Goal: Task Accomplishment & Management: Complete application form

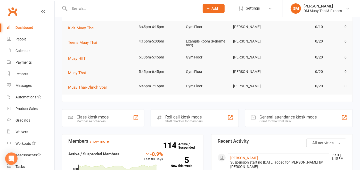
scroll to position [86, 0]
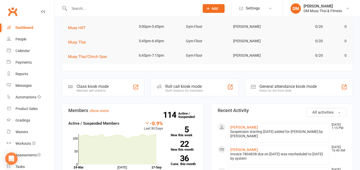
click at [192, 86] on div "Roll call kiosk mode" at bounding box center [183, 86] width 37 height 5
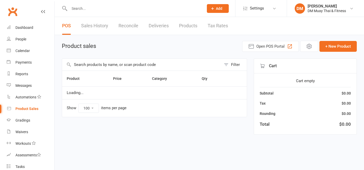
select select "100"
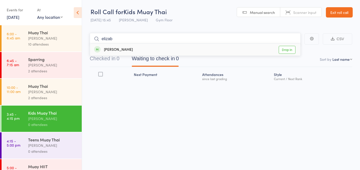
type input "elizab"
click at [123, 49] on div "Elizabeth Boniface" at bounding box center [113, 50] width 39 height 6
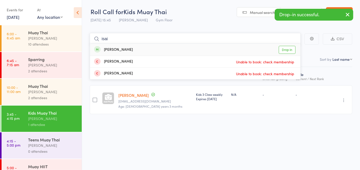
type input "isai"
click at [144, 50] on div "Isaiah Byrnes Drop in" at bounding box center [195, 50] width 210 height 12
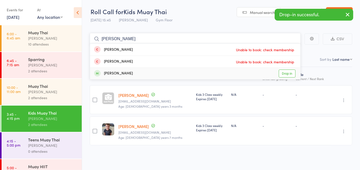
type input "tommy"
click at [135, 74] on div "Tom Prestwidge Drop in" at bounding box center [195, 74] width 210 height 12
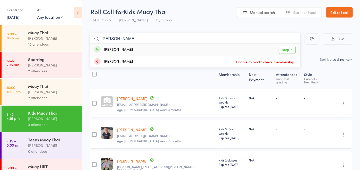
type input "ollie"
click at [139, 52] on div "Ollie Hoskin Drop in" at bounding box center [195, 50] width 210 height 12
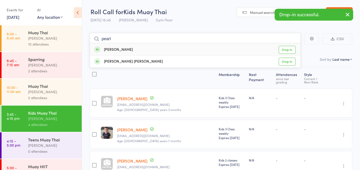
type input "pearl"
click at [148, 50] on div "Pearl Hoskin Drop in" at bounding box center [195, 50] width 210 height 12
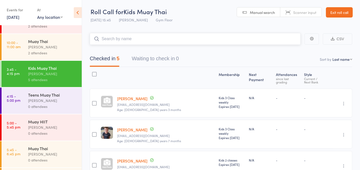
scroll to position [71, 0]
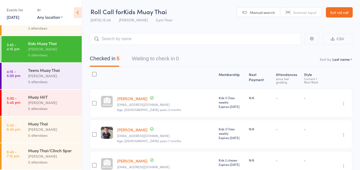
click at [40, 67] on div "Teens Muay Thai" at bounding box center [52, 70] width 49 height 6
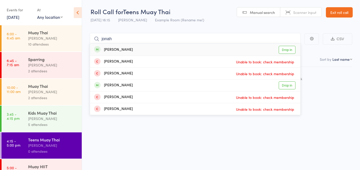
type input "jonah"
click at [134, 50] on div "Jonah Prestwidge Drop in" at bounding box center [195, 50] width 210 height 12
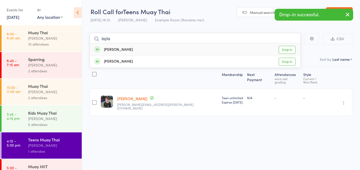
type input "layla"
click at [140, 52] on div "Laylah McIntosh Drop in" at bounding box center [195, 50] width 210 height 12
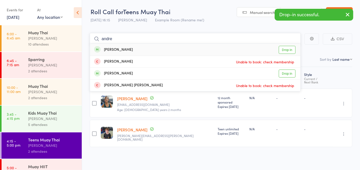
type input "andre"
click at [140, 51] on div "Andre McIntosh Drop in" at bounding box center [195, 50] width 210 height 12
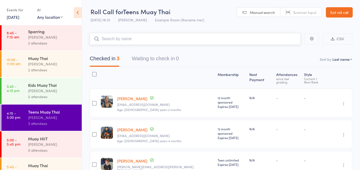
scroll to position [71, 0]
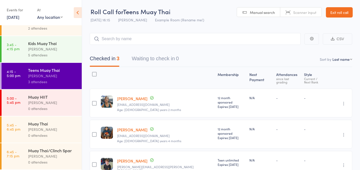
click at [45, 94] on div "Muay HIIT" at bounding box center [52, 97] width 49 height 6
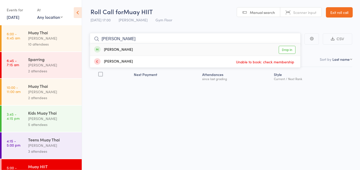
type input "liam"
click at [115, 48] on div "Liam Hanna" at bounding box center [113, 50] width 39 height 6
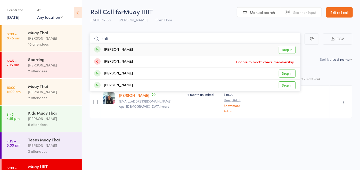
type input "kali"
click at [123, 51] on div "Kalila Zylstra" at bounding box center [113, 50] width 39 height 6
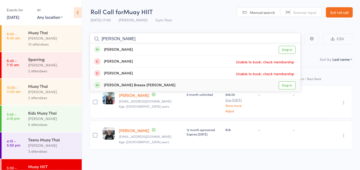
type input "taylor"
click at [124, 83] on div "Taylor Breeze Reid" at bounding box center [134, 85] width 81 height 6
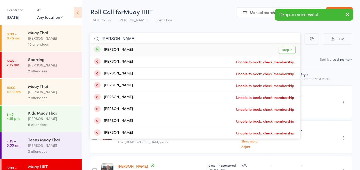
type input "ella"
click at [123, 50] on div "Ella Matlock" at bounding box center [113, 50] width 39 height 6
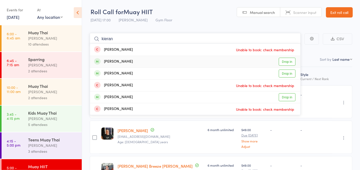
type input "kieran"
click at [133, 62] on div "Kieran Richards Drop in" at bounding box center [195, 62] width 210 height 12
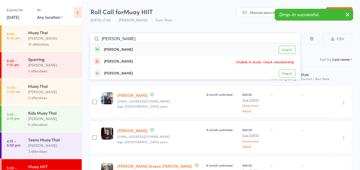
type input "leona"
click at [136, 52] on div "Leona Richards Drop in" at bounding box center [195, 50] width 210 height 12
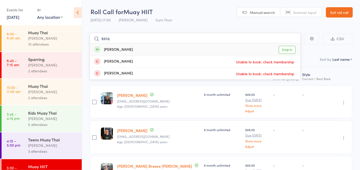
type input "kirra"
click at [150, 52] on div "Kirra Johnston Drop in" at bounding box center [195, 50] width 210 height 12
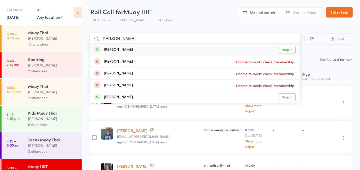
type input "benny"
click at [150, 53] on div "Benny Smith Drop in" at bounding box center [195, 50] width 210 height 12
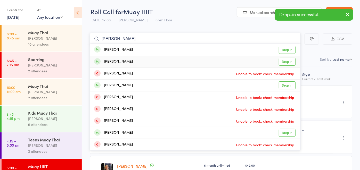
type input "carlos"
click at [142, 61] on div "Carlos Palacios Drop in" at bounding box center [195, 62] width 210 height 12
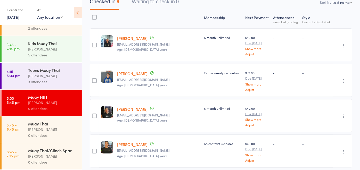
scroll to position [57, 0]
click at [53, 126] on div "[PERSON_NAME]" at bounding box center [52, 129] width 49 height 6
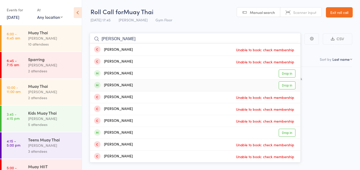
type input "jake"
click at [128, 85] on div "Jake Oldham Drop in" at bounding box center [195, 86] width 210 height 12
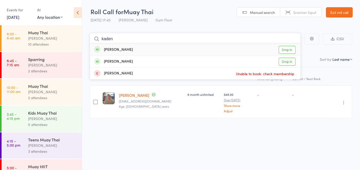
type input "kaden"
click at [140, 49] on div "Kaden Danyliuk Drop in" at bounding box center [195, 50] width 210 height 12
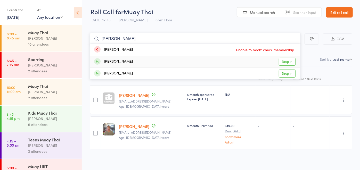
type input "adam"
click at [132, 61] on div "Adam Silversides Drop in" at bounding box center [195, 62] width 210 height 12
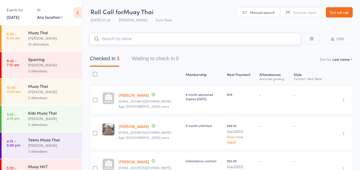
click at [132, 61] on div "Checked in 3 Waiting to check in 0" at bounding box center [133, 60] width 101 height 14
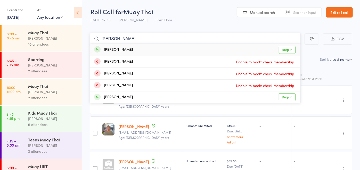
type input "benny"
click at [129, 48] on div "Benny Smith Drop in" at bounding box center [195, 50] width 210 height 12
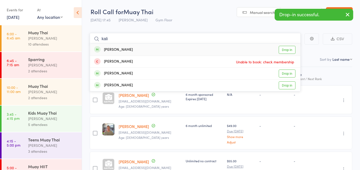
type input "kali"
click at [129, 50] on div "Kalila Zylstra Drop in" at bounding box center [195, 50] width 210 height 12
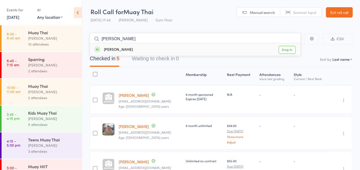
type input "ian"
click at [128, 51] on div "Ian Ritchie Drop in" at bounding box center [195, 50] width 210 height 12
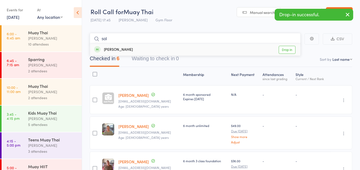
type input "sol"
click at [128, 51] on div "Sol Psaila Drop in" at bounding box center [195, 50] width 210 height 12
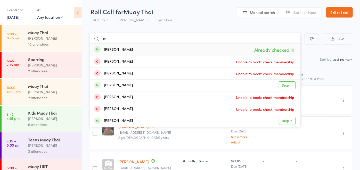
type input "b"
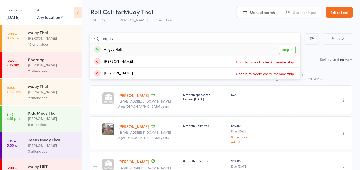
type input "angus"
click at [153, 46] on div "Angus Hati Drop in" at bounding box center [195, 50] width 210 height 12
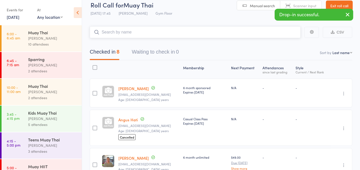
scroll to position [6, 0]
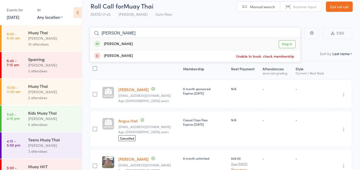
type input "liam"
click at [146, 46] on div "Liam Hanna Drop in" at bounding box center [195, 44] width 210 height 12
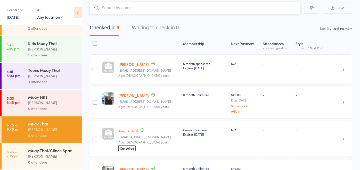
scroll to position [63, 0]
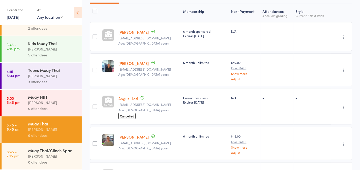
click at [49, 158] on div "[PERSON_NAME]" at bounding box center [52, 156] width 49 height 6
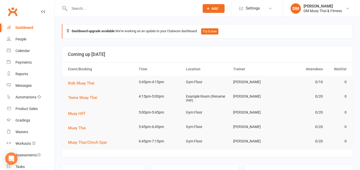
click at [209, 6] on icon at bounding box center [208, 8] width 5 height 5
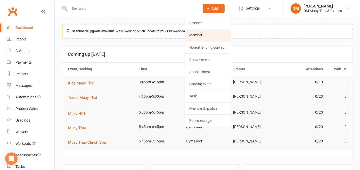
click at [198, 32] on link "Member" at bounding box center [208, 35] width 46 height 12
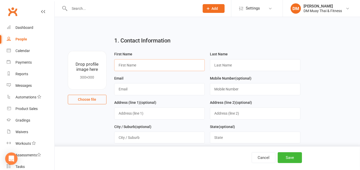
click at [134, 63] on input "text" at bounding box center [159, 65] width 90 height 12
type input "a"
type input "Angus"
click at [217, 62] on input "text" at bounding box center [255, 65] width 90 height 12
type input "Hati"
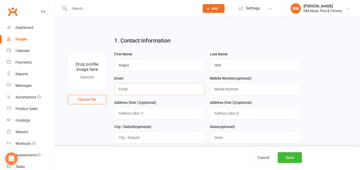
click at [133, 91] on input "text" at bounding box center [159, 89] width 90 height 12
type input "[EMAIL_ADDRESS][DOMAIN_NAME]"
click at [296, 155] on button "Save" at bounding box center [289, 157] width 24 height 11
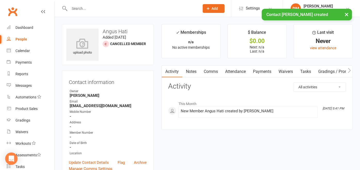
click at [282, 74] on link "Waivers" at bounding box center [286, 72] width 22 height 12
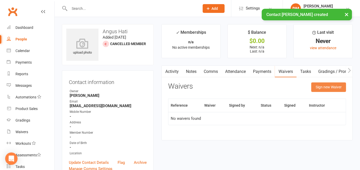
click at [317, 84] on button "Sign new Waiver" at bounding box center [328, 86] width 35 height 9
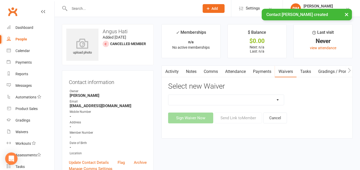
click at [278, 99] on select "10 Class Pass 2 class weekly fortnightly payments no contract 2 class weekly no…" at bounding box center [225, 100] width 115 height 10
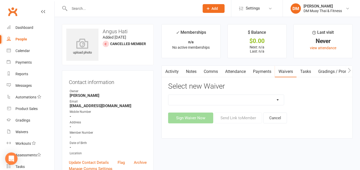
select select "12200"
click at [168, 95] on select "10 Class Pass 2 class weekly fortnightly payments no contract 2 class weekly no…" at bounding box center [225, 100] width 115 height 10
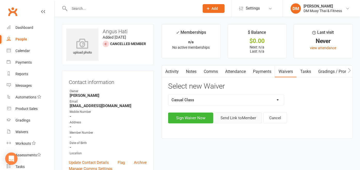
click at [243, 119] on button "Send Link to Member" at bounding box center [237, 118] width 47 height 11
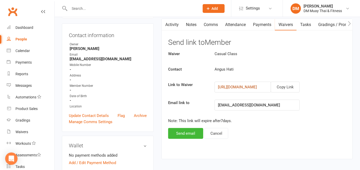
scroll to position [86, 0]
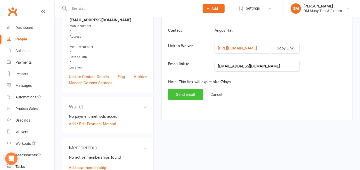
click at [171, 93] on button "Send email" at bounding box center [185, 94] width 35 height 11
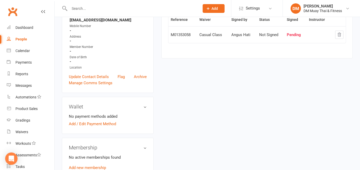
scroll to position [0, 0]
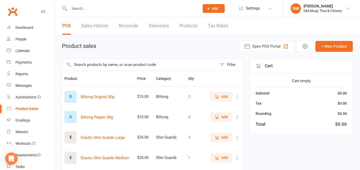
select select "100"
click at [190, 27] on link "Products" at bounding box center [188, 26] width 18 height 18
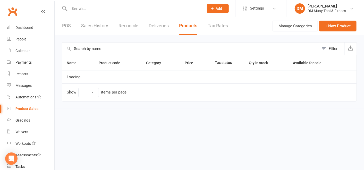
select select "50"
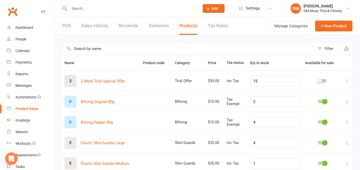
click at [69, 26] on link "POS" at bounding box center [66, 26] width 9 height 18
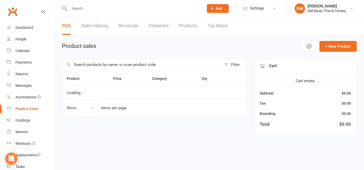
select select "100"
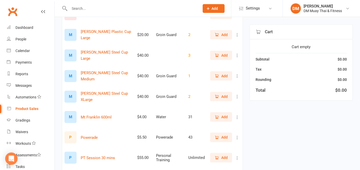
scroll to position [286, 0]
click at [221, 119] on span "Add" at bounding box center [224, 117] width 6 height 6
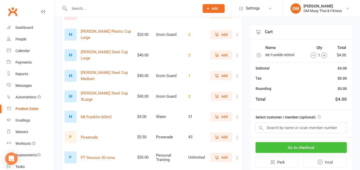
click at [290, 145] on button "Go to checkout" at bounding box center [300, 147] width 91 height 11
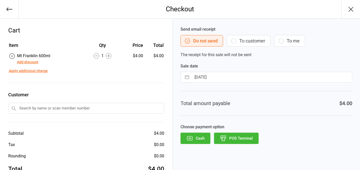
click at [235, 136] on button "POS Terminal" at bounding box center [236, 138] width 45 height 11
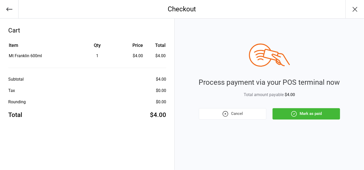
click at [303, 114] on button "Mark as paid" at bounding box center [306, 113] width 67 height 11
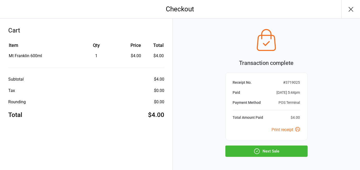
click at [286, 151] on button "Next Sale" at bounding box center [266, 151] width 82 height 11
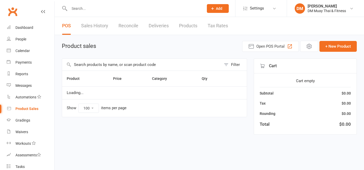
select select "100"
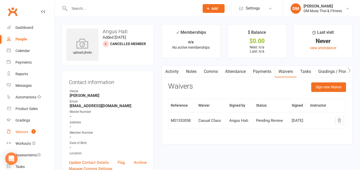
click at [26, 131] on div "Waivers" at bounding box center [21, 132] width 13 height 4
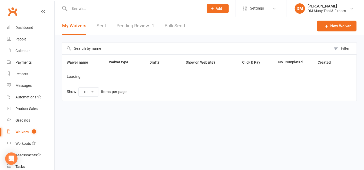
select select "25"
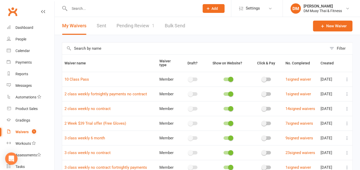
click at [140, 26] on link "Pending Review 1" at bounding box center [135, 26] width 38 height 18
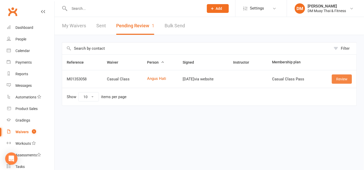
click at [348, 79] on link "Review" at bounding box center [342, 78] width 20 height 9
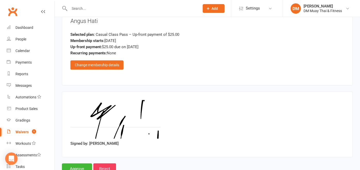
scroll to position [664, 0]
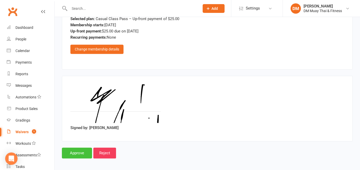
click at [64, 151] on input "Approve" at bounding box center [77, 153] width 30 height 11
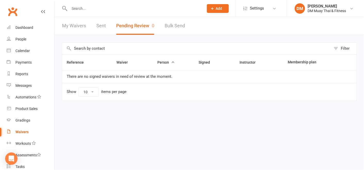
click at [87, 6] on input "text" at bounding box center [134, 8] width 132 height 7
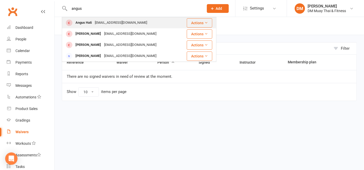
type input "angus"
click at [122, 22] on div "[EMAIL_ADDRESS][DOMAIN_NAME]" at bounding box center [120, 22] width 55 height 7
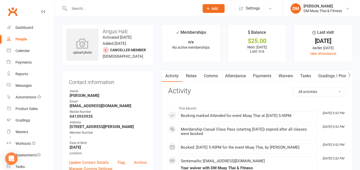
click at [257, 75] on link "Payments" at bounding box center [262, 76] width 26 height 12
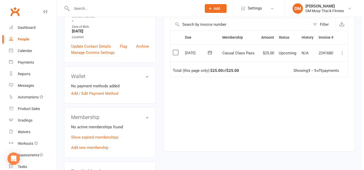
scroll to position [86, 0]
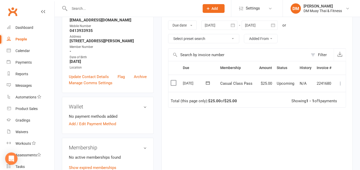
click at [337, 82] on icon at bounding box center [339, 83] width 5 height 5
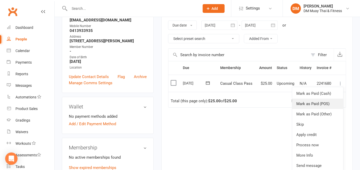
click at [322, 101] on link "Mark as Paid (POS)" at bounding box center [317, 104] width 51 height 10
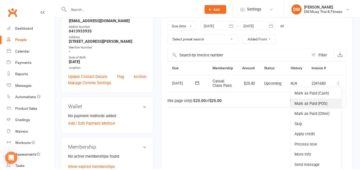
scroll to position [0, 15]
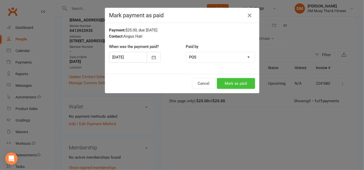
click at [245, 81] on button "Mark as paid" at bounding box center [236, 83] width 38 height 11
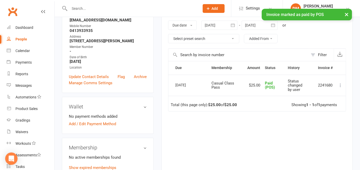
scroll to position [0, 0]
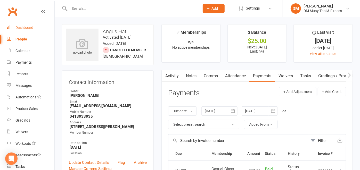
click at [32, 26] on div "Dashboard" at bounding box center [24, 28] width 18 height 4
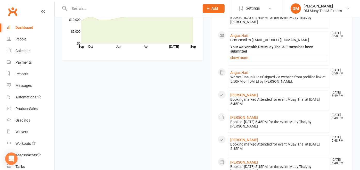
scroll to position [502, 0]
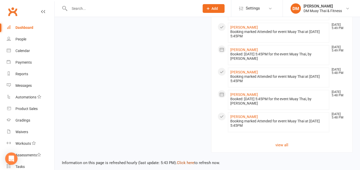
click at [185, 161] on link "Click here" at bounding box center [185, 163] width 17 height 5
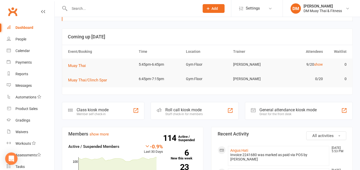
scroll to position [0, 0]
